Goal: Information Seeking & Learning: Find contact information

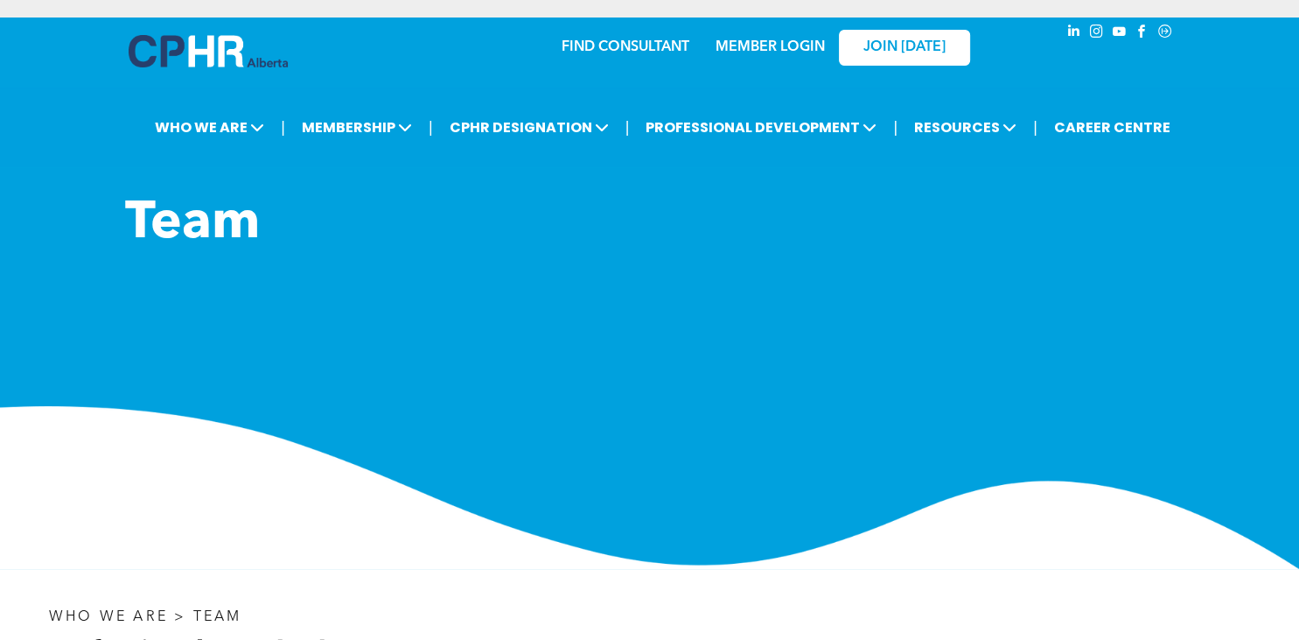
click at [0, 0] on div "Home WHO WE ARE ASSOCIATION About CPHR Board of Directors Team Chapter FCPHR GO…" at bounding box center [0, 0] width 0 height 0
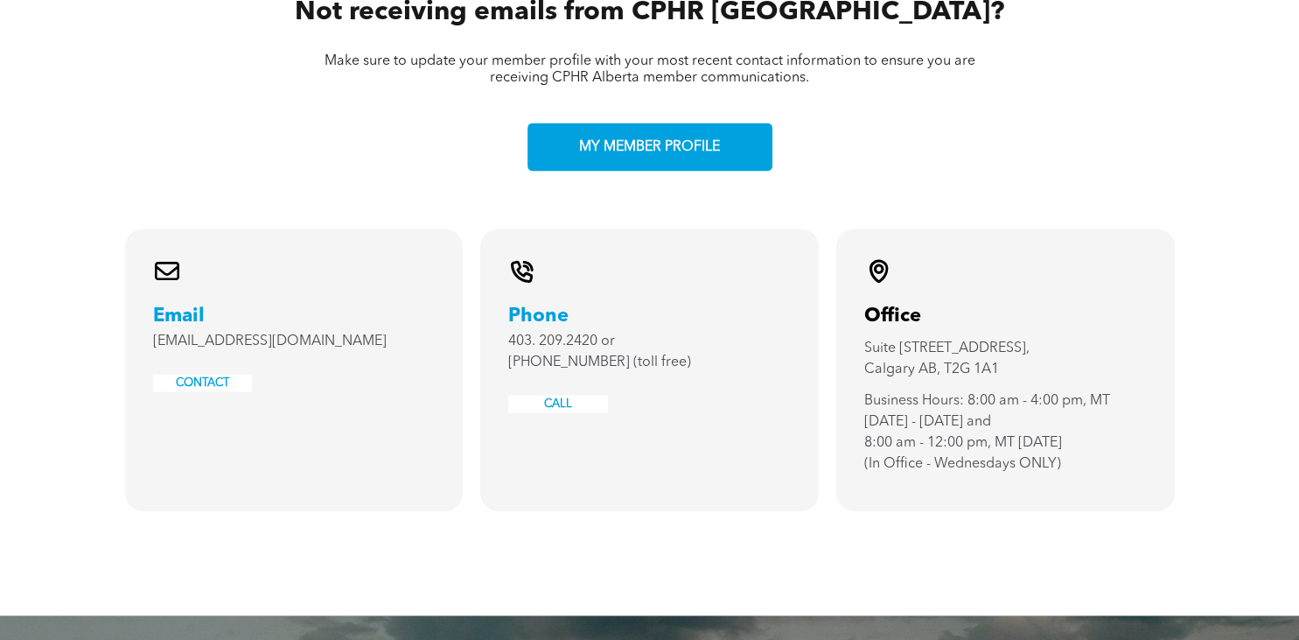
scroll to position [3762, 0]
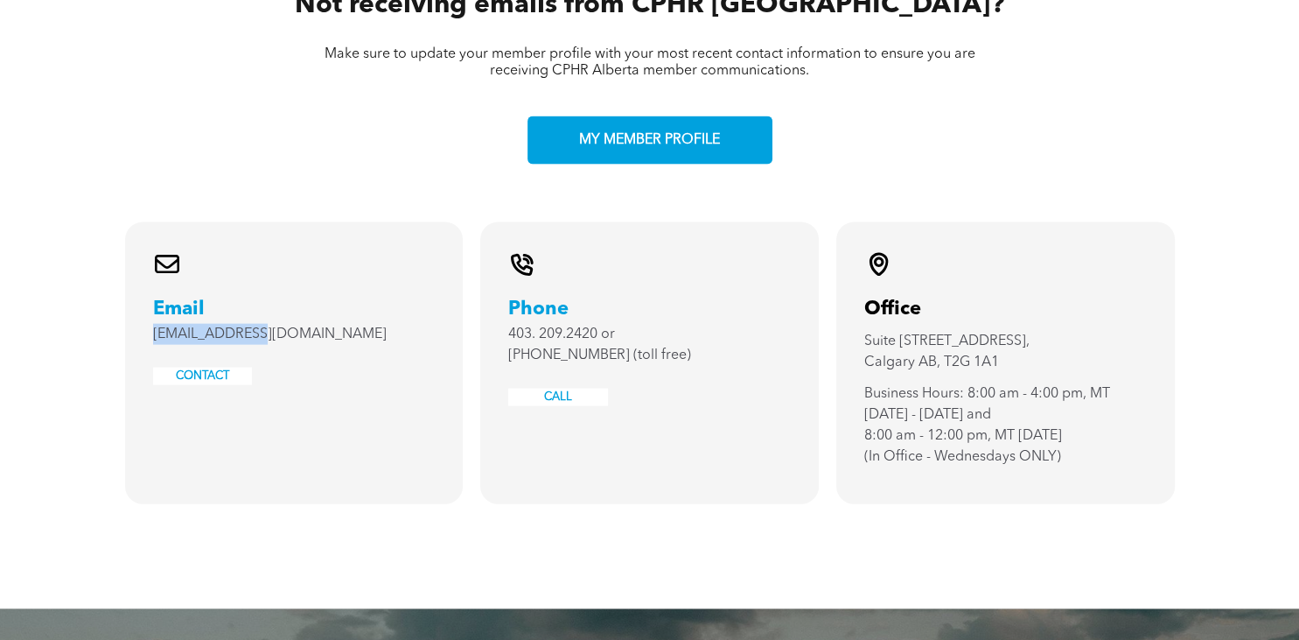
drag, startPoint x: 261, startPoint y: 288, endPoint x: 132, endPoint y: 282, distance: 128.7
click at [132, 282] on div "A black and white envelope icon on a white background. Email [EMAIL_ADDRESS][DO…" at bounding box center [294, 363] width 339 height 282
copy span "[EMAIL_ADDRESS][DOMAIN_NAME]"
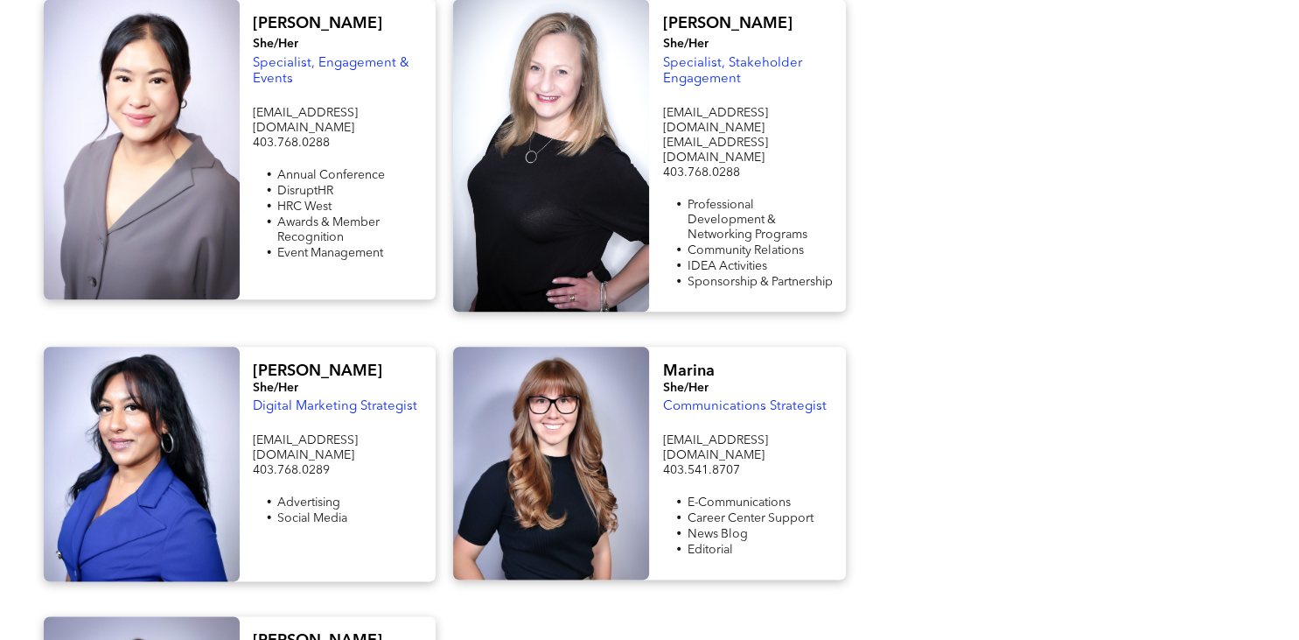
scroll to position [1871, 0]
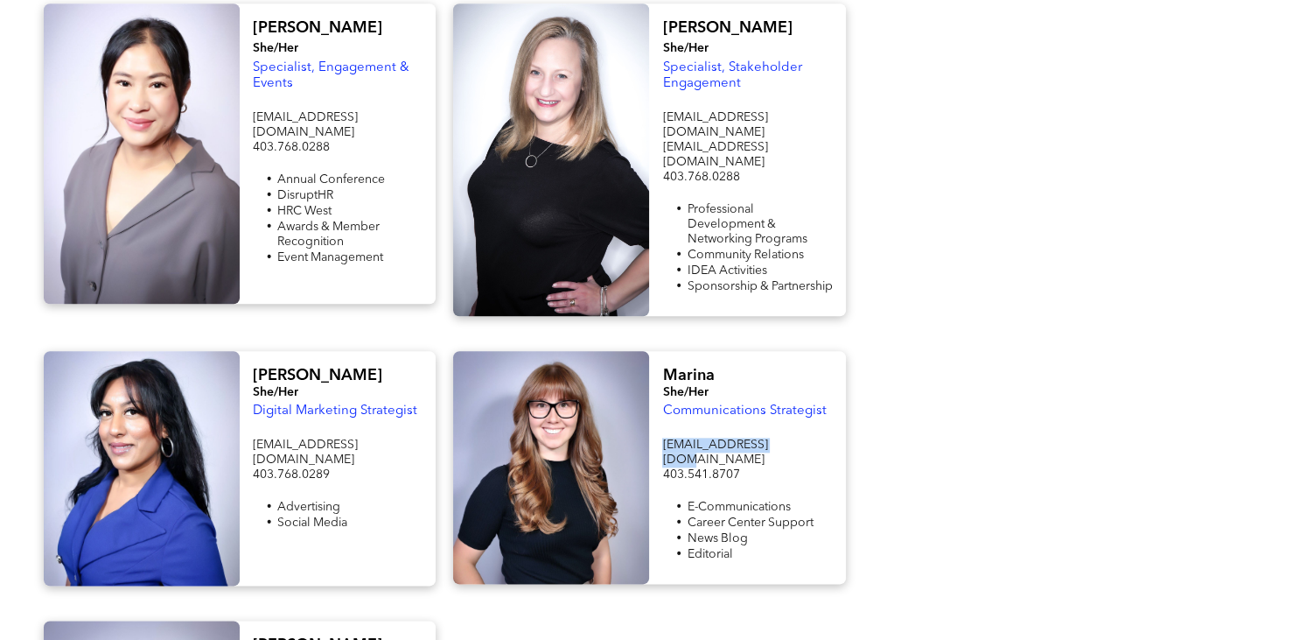
drag, startPoint x: 783, startPoint y: 424, endPoint x: 657, endPoint y: 420, distance: 126.1
click at [657, 420] on div "Marina She/Her Communications Strategist [EMAIL_ADDRESS][DOMAIN_NAME] 403.541.8…" at bounding box center [747, 467] width 196 height 233
copy span "[EMAIL_ADDRESS][DOMAIN_NAME]"
